Goal: Task Accomplishment & Management: Use online tool/utility

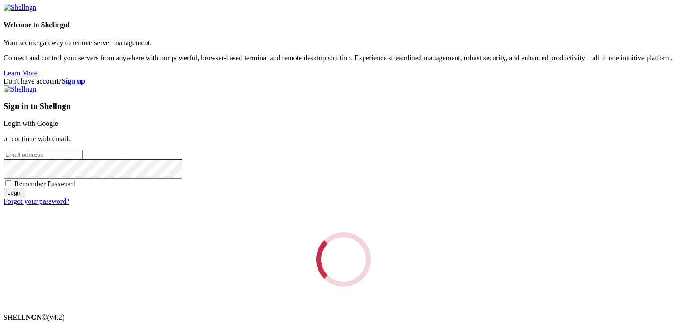
click at [574, 232] on div "Loading..." at bounding box center [343, 259] width 679 height 55
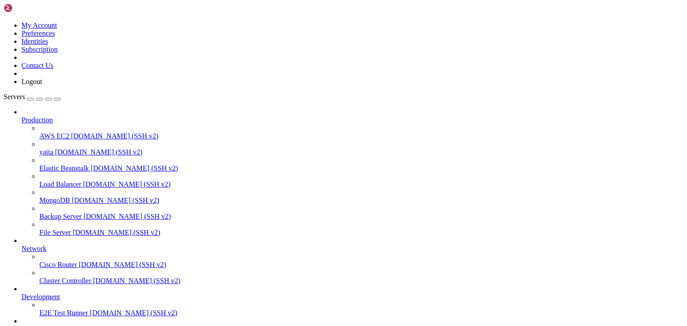
scroll to position [58, 0]
click at [36, 325] on span "[TECHNICAL_ID] (SSH v2)" at bounding box center [78, 329] width 85 height 8
click at [34, 325] on span "zeuc" at bounding box center [27, 329] width 13 height 8
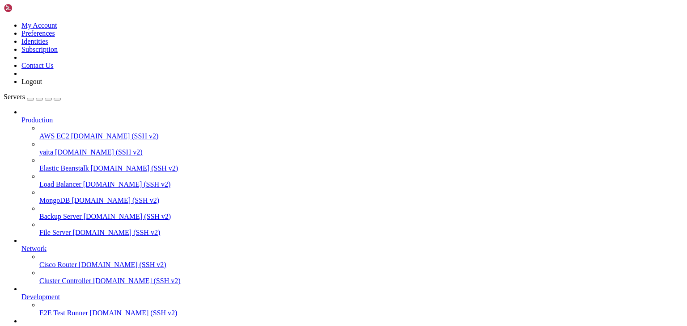
scroll to position [0, 0]
click at [53, 148] on span "yaita" at bounding box center [46, 152] width 14 height 8
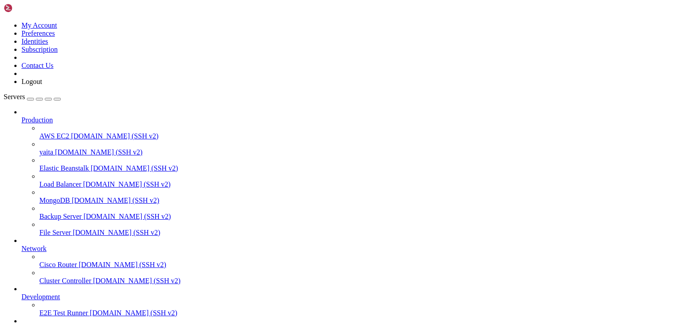
click at [53, 148] on span "yaita" at bounding box center [46, 152] width 14 height 8
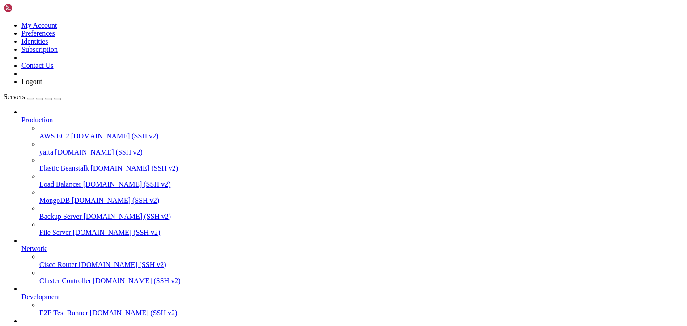
click at [73, 148] on span "[DOMAIN_NAME] (SSH v2)" at bounding box center [99, 152] width 88 height 8
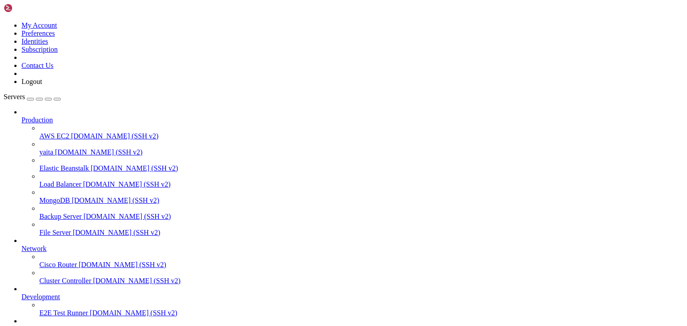
click at [34, 325] on span "zeuc" at bounding box center [27, 329] width 13 height 8
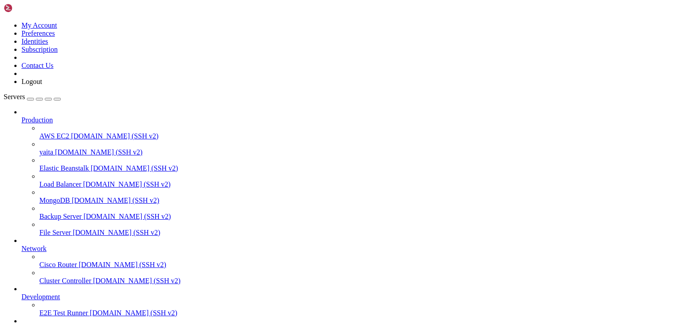
drag, startPoint x: 34, startPoint y: 529, endPoint x: 256, endPoint y: 531, distance: 222.2
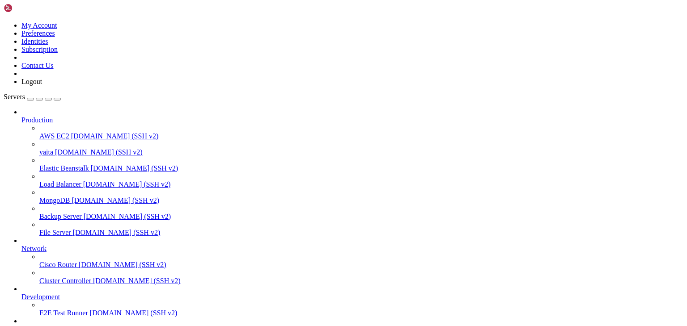
drag, startPoint x: 291, startPoint y: 681, endPoint x: 268, endPoint y: 687, distance: 23.6
drag, startPoint x: 34, startPoint y: 584, endPoint x: 177, endPoint y: 582, distance: 143.0
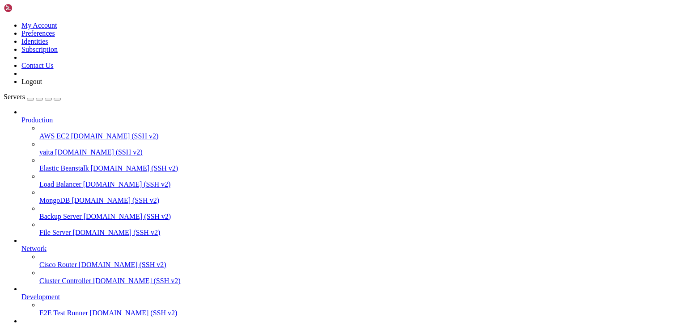
scroll to position [0, 0]
drag, startPoint x: 34, startPoint y: 725, endPoint x: 252, endPoint y: 729, distance: 218.2
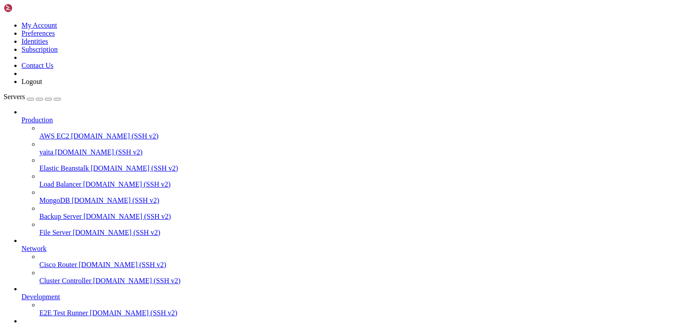
scroll to position [2256, 0]
drag, startPoint x: 35, startPoint y: 718, endPoint x: 177, endPoint y: 718, distance: 142.6
drag, startPoint x: 297, startPoint y: 617, endPoint x: 323, endPoint y: 812, distance: 196.5
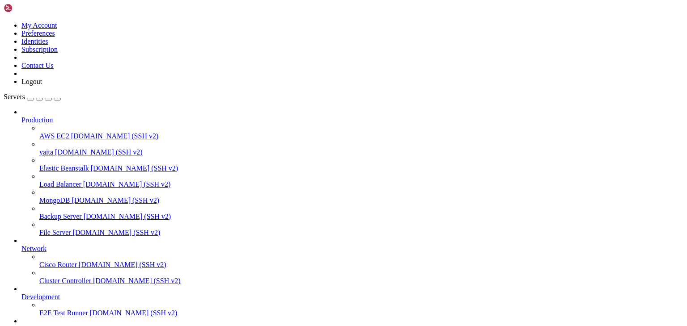
click html "Page up [DATE] 08:14:23 zeuc bash[727545]: [DATE] 08:14:23 DEBUG rasa.core.proc…"
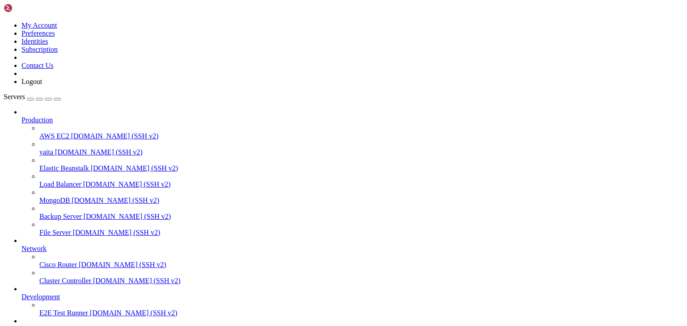
scroll to position [17743, 0]
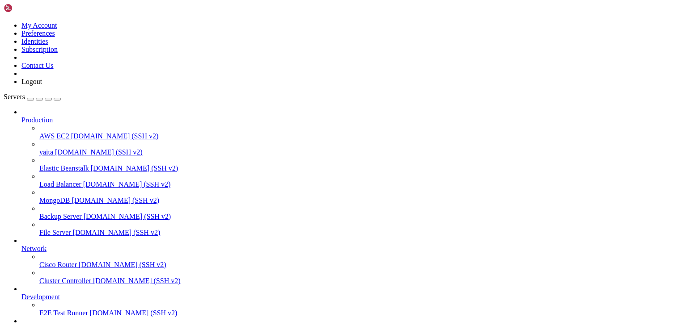
scroll to position [17751, 0]
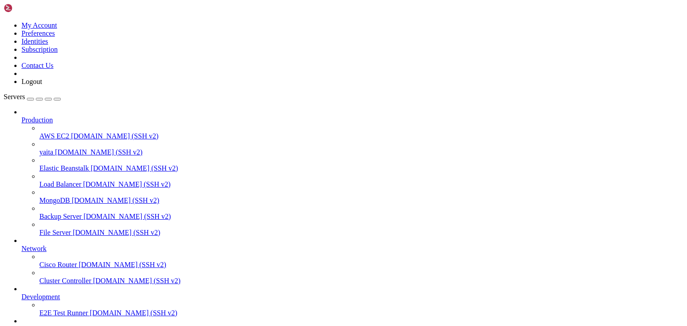
click at [48, 99] on div "button" at bounding box center [48, 99] width 0 height 0
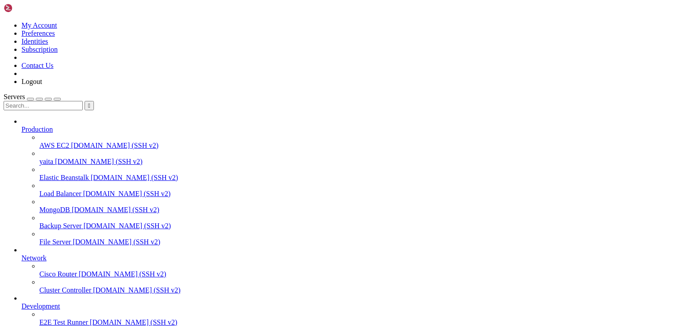
click at [76, 101] on input "text" at bounding box center [43, 105] width 79 height 9
paste input "An error occurred in ActionCheckRegistration:"
type input "An error occurred in ActionCheckRegistration:"
click at [90, 102] on span "" at bounding box center [89, 105] width 2 height 7
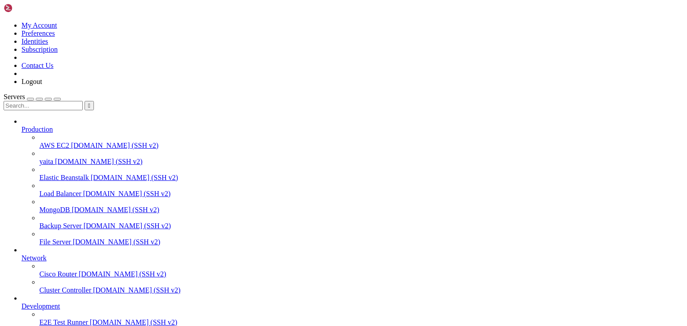
scroll to position [0, 0]
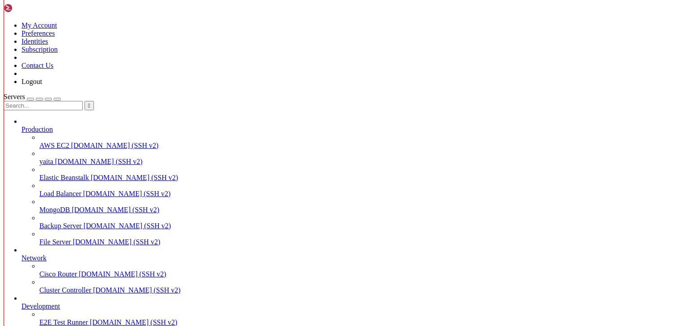
scroll to position [21763, 0]
